Goal: Check status: Check status

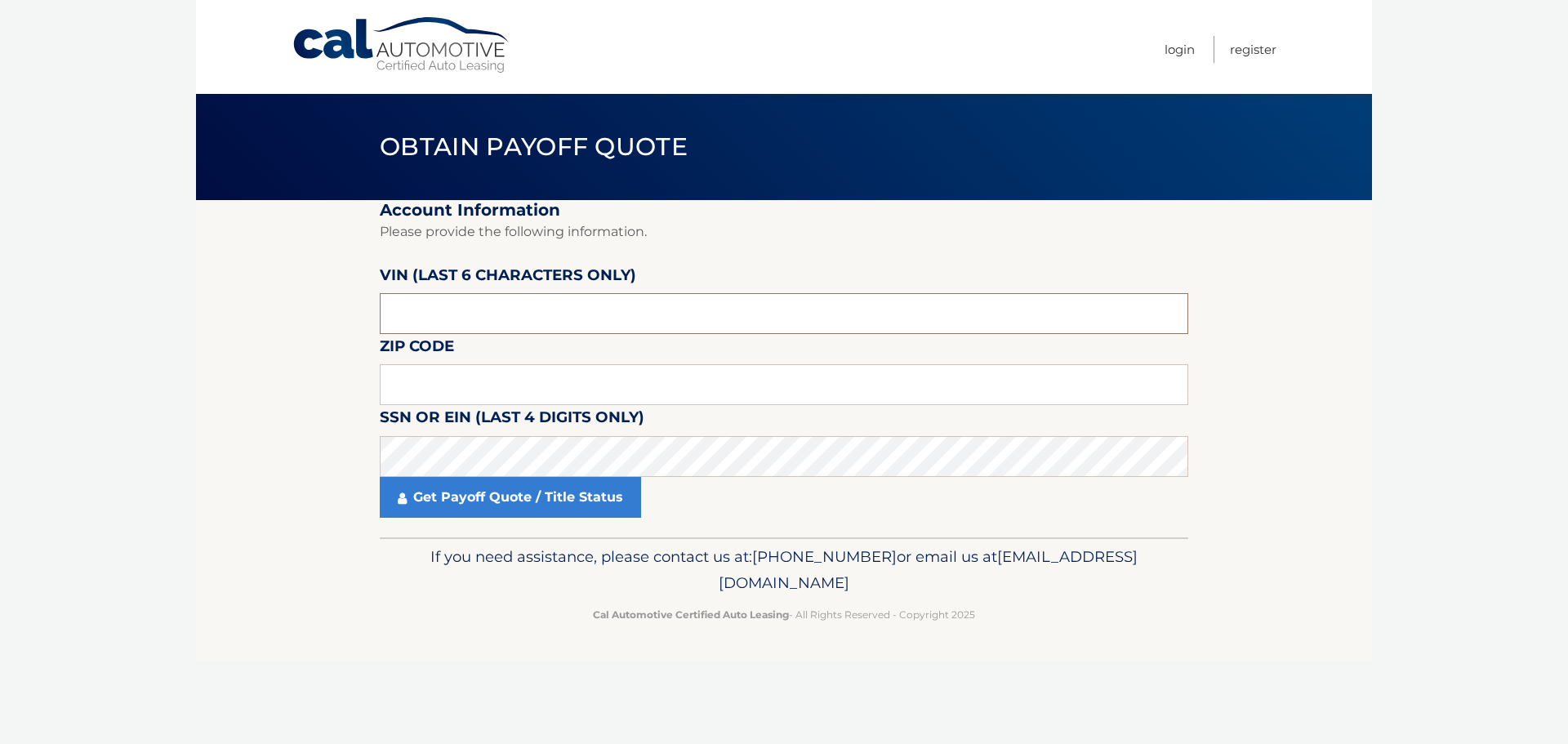
click at [574, 307] on input "text" at bounding box center [784, 314] width 808 height 41
click at [539, 407] on label "SSN or EIN (last 4 digits only)" at bounding box center [512, 420] width 265 height 30
click at [547, 383] on input "text" at bounding box center [784, 385] width 808 height 41
click at [324, 421] on section "Account Information Please provide the following information. [PERSON_NAME] (la…" at bounding box center [784, 368] width 1176 height 337
click at [571, 305] on input "text" at bounding box center [784, 314] width 808 height 41
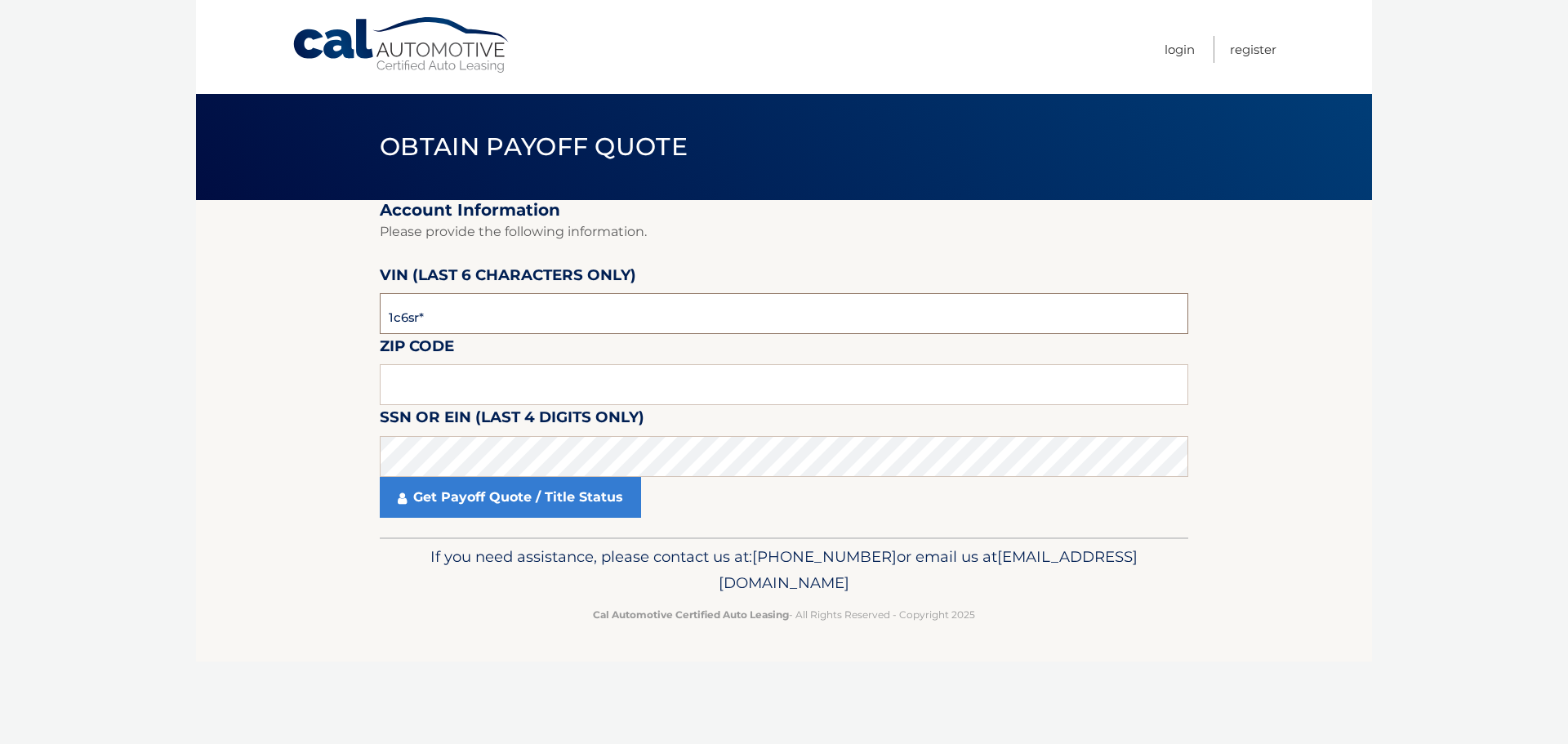
type input "1c6srf"
drag, startPoint x: 571, startPoint y: 304, endPoint x: 239, endPoint y: 348, distance: 334.9
click at [243, 348] on section "Account Information Please provide the following information. [PERSON_NAME] (la…" at bounding box center [784, 368] width 1176 height 337
type input "5*****"
type input "454329"
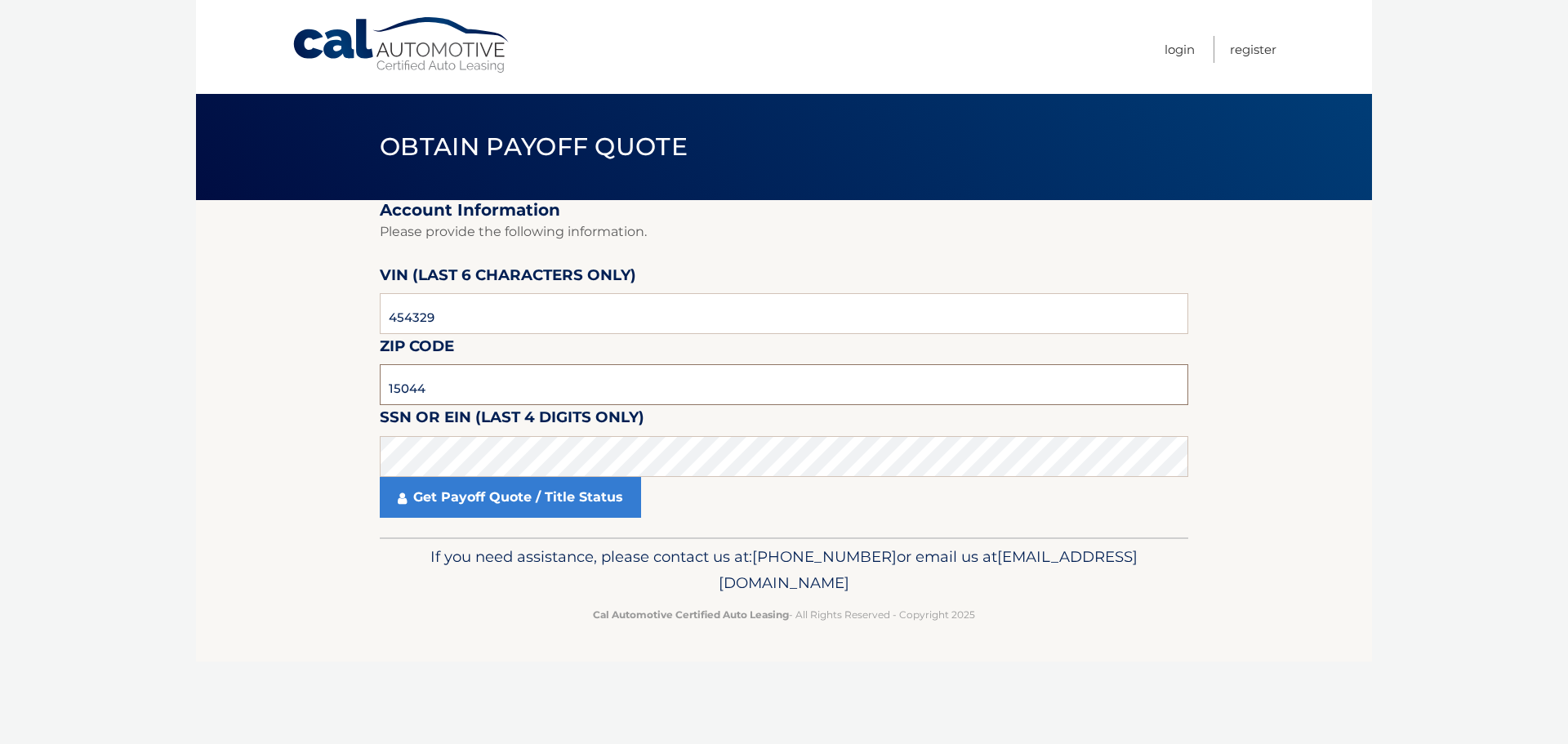
type input "15044"
click at [446, 522] on fieldset "Account Information Please provide the following information. [PERSON_NAME] (la…" at bounding box center [784, 368] width 808 height 337
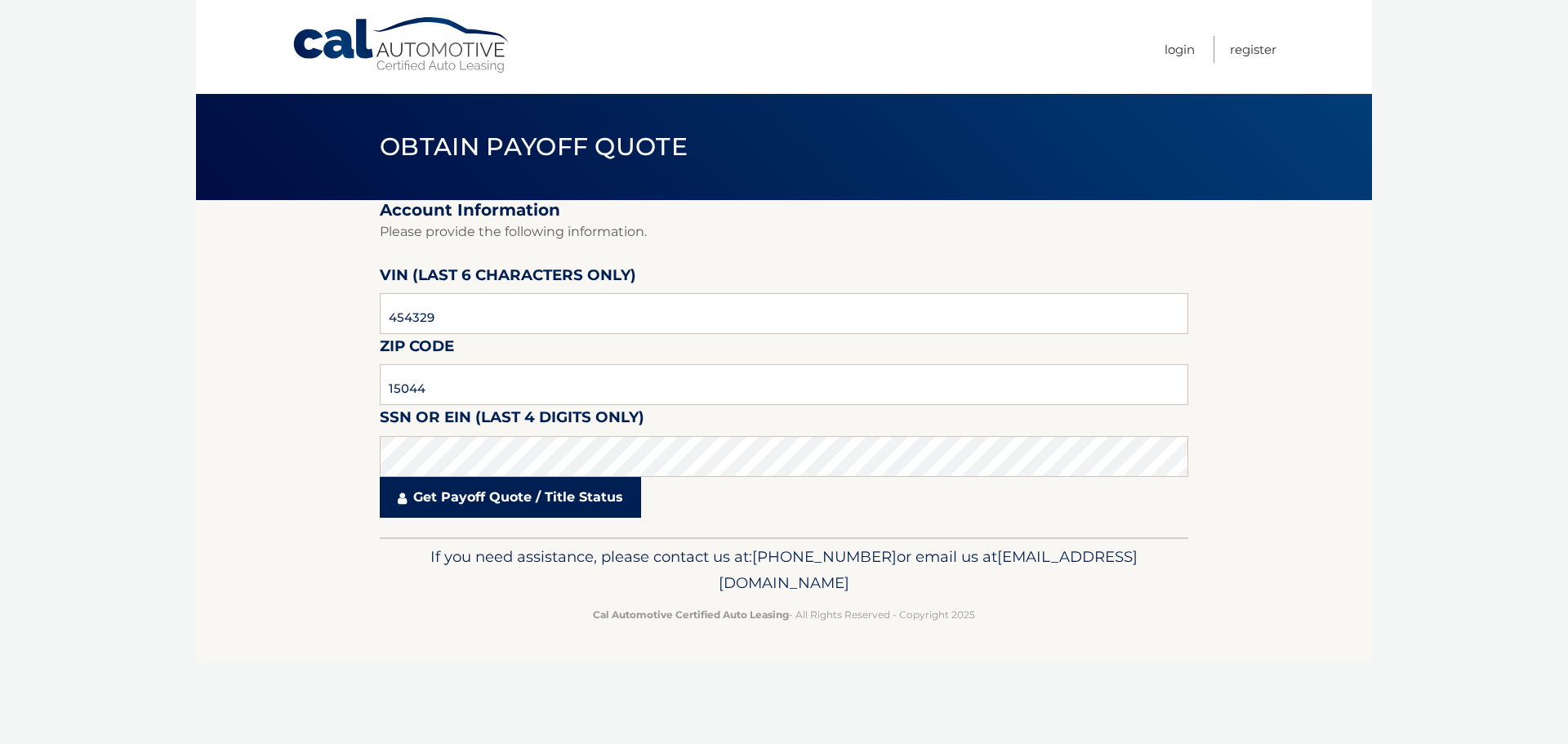
click at [446, 514] on link "Get Payoff Quote / Title Status" at bounding box center [511, 497] width 261 height 41
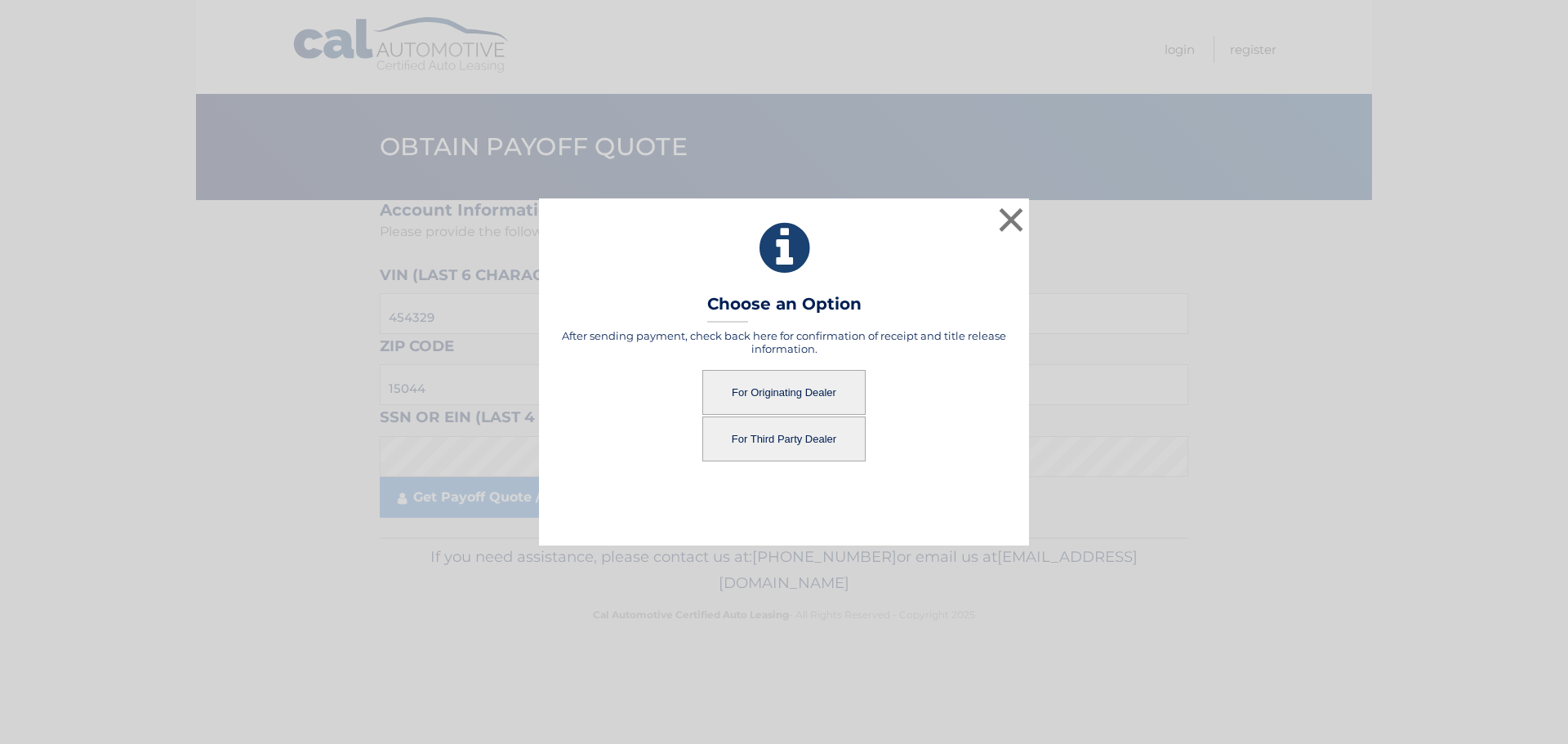
click at [820, 442] on button "For Third Party Dealer" at bounding box center [784, 439] width 164 height 45
click at [787, 440] on button "For Third Party Dealer" at bounding box center [784, 439] width 164 height 45
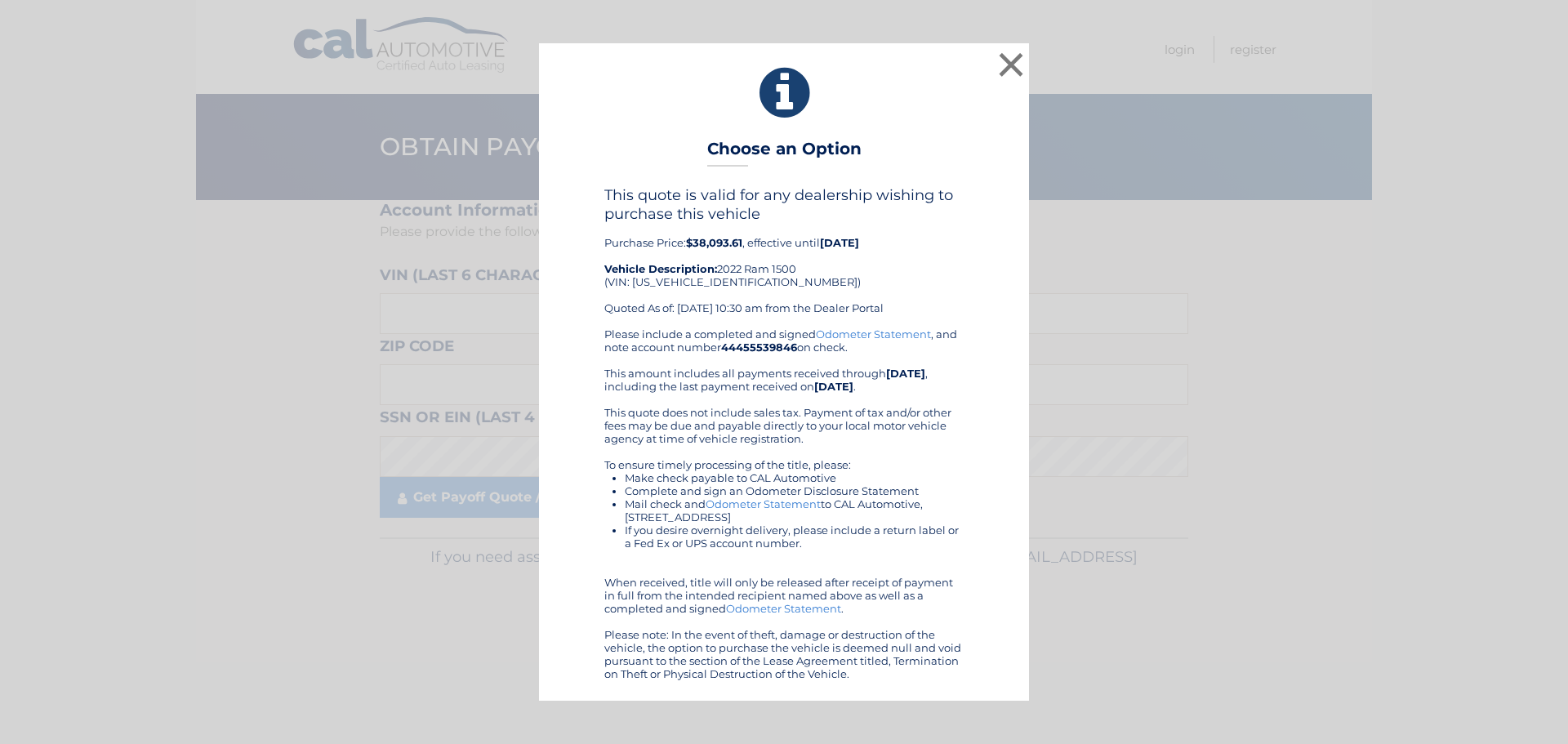
click at [754, 504] on link "Odometer Statement" at bounding box center [763, 504] width 115 height 13
click at [1010, 64] on button "×" at bounding box center [1011, 65] width 33 height 33
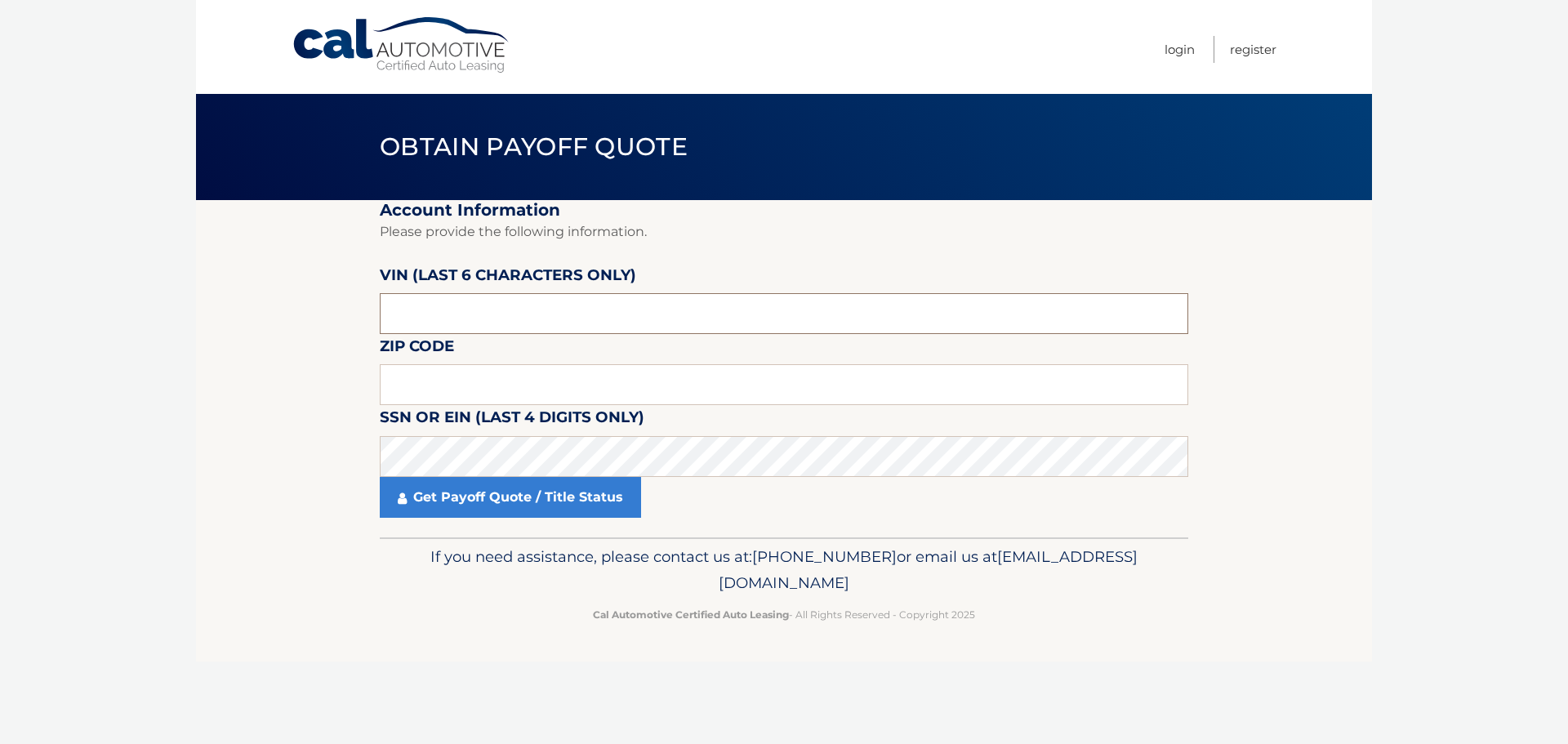
click at [530, 303] on input "text" at bounding box center [784, 314] width 808 height 41
